Goal: Transaction & Acquisition: Purchase product/service

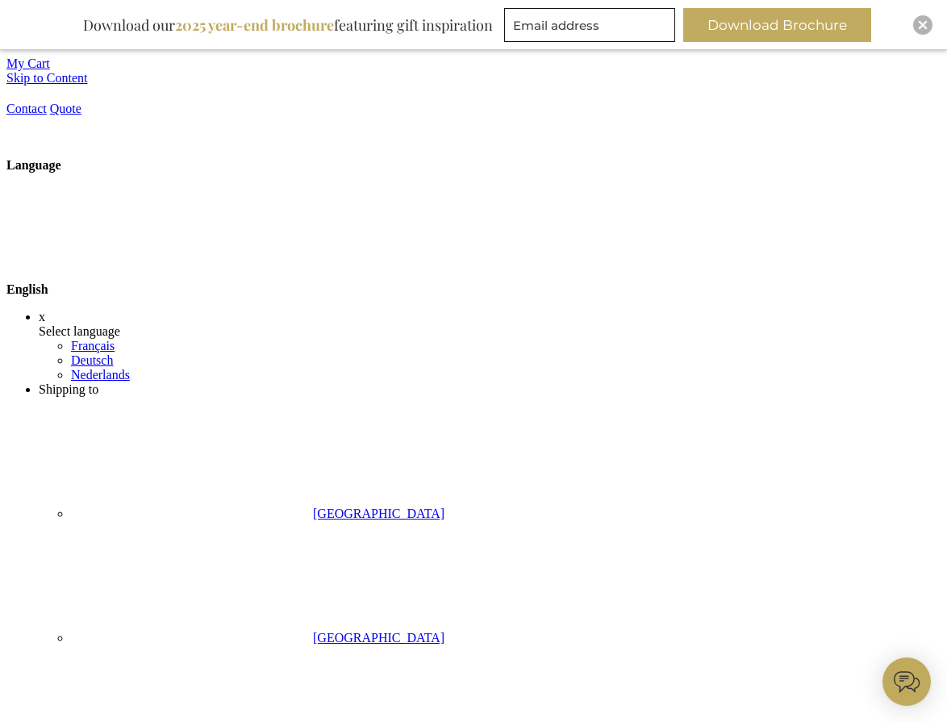
scroll to position [0, 2]
drag, startPoint x: 920, startPoint y: 24, endPoint x: 857, endPoint y: 34, distance: 63.7
click at [920, 24] on img "Close" at bounding box center [923, 25] width 10 height 10
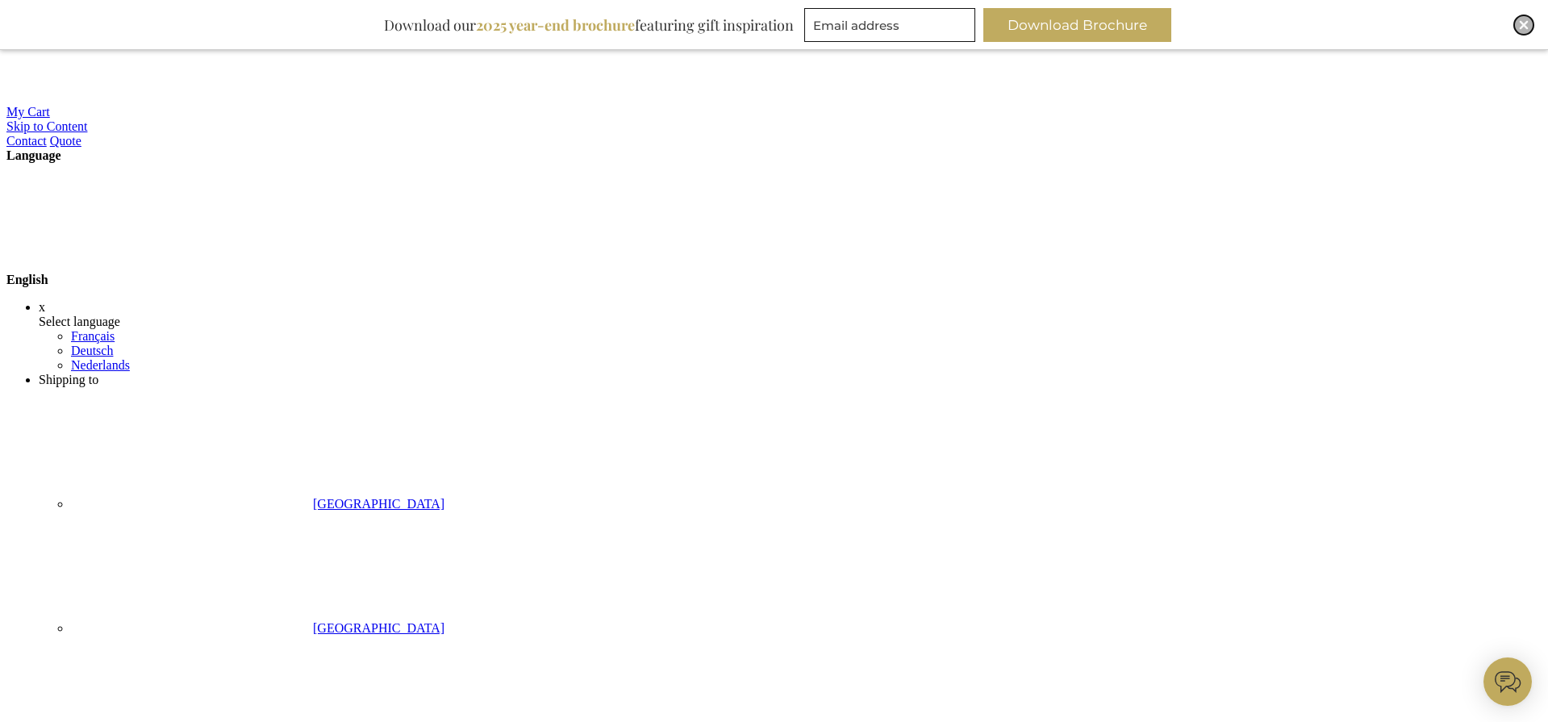
click at [1533, 24] on div "Close" at bounding box center [1523, 24] width 19 height 19
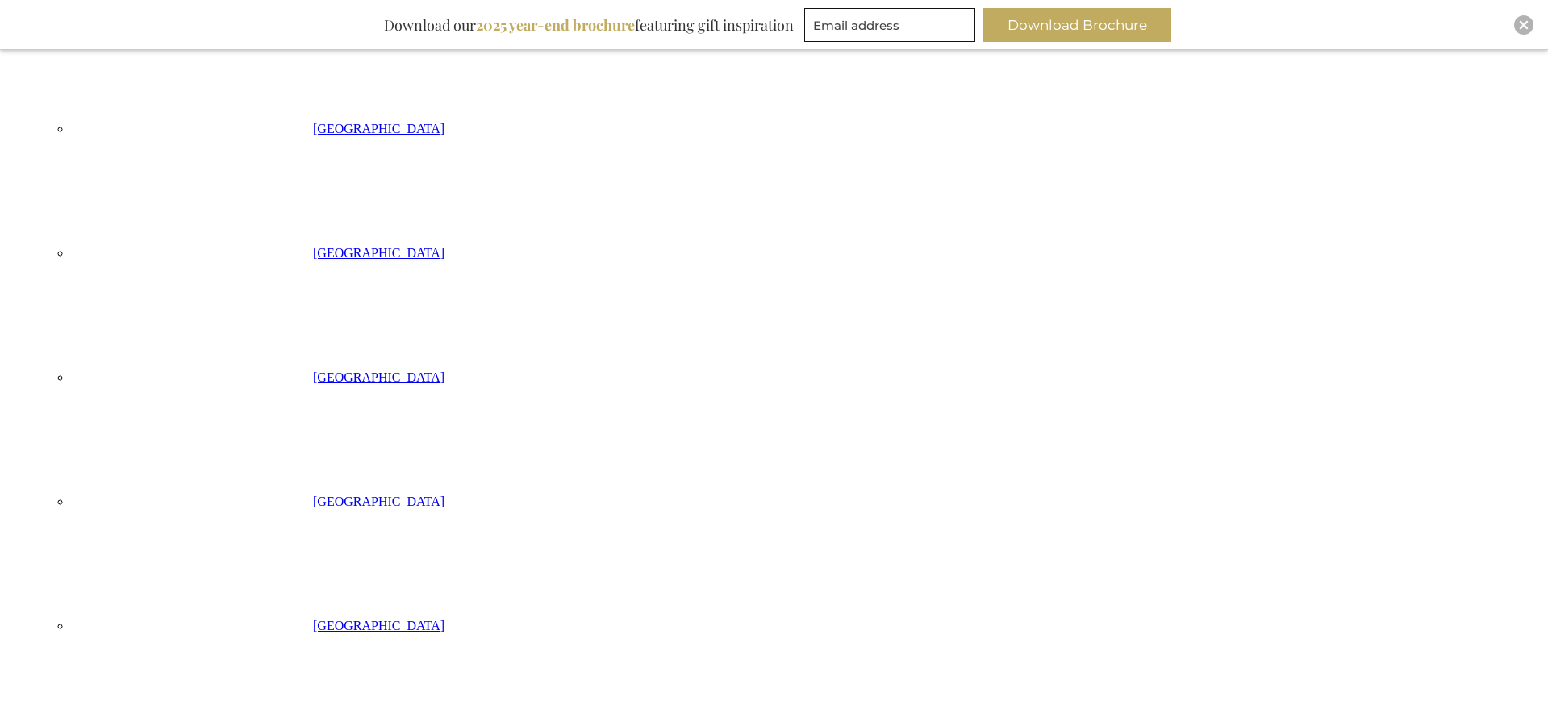
drag, startPoint x: 1526, startPoint y: 22, endPoint x: 1346, endPoint y: 82, distance: 189.0
click at [1525, 21] on img "Close" at bounding box center [1524, 25] width 10 height 10
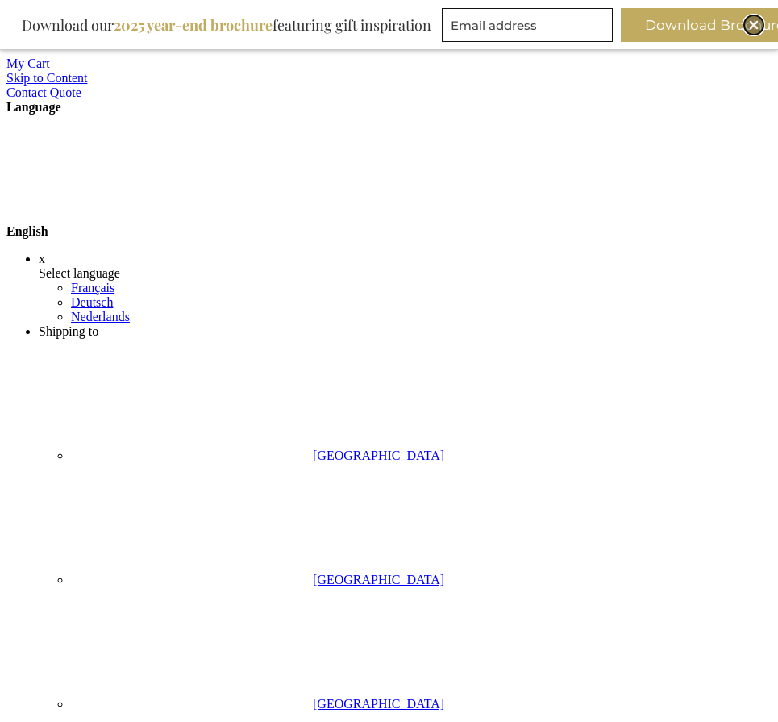
click at [758, 23] on img "Close" at bounding box center [754, 25] width 10 height 10
